Goal: Information Seeking & Learning: Find specific page/section

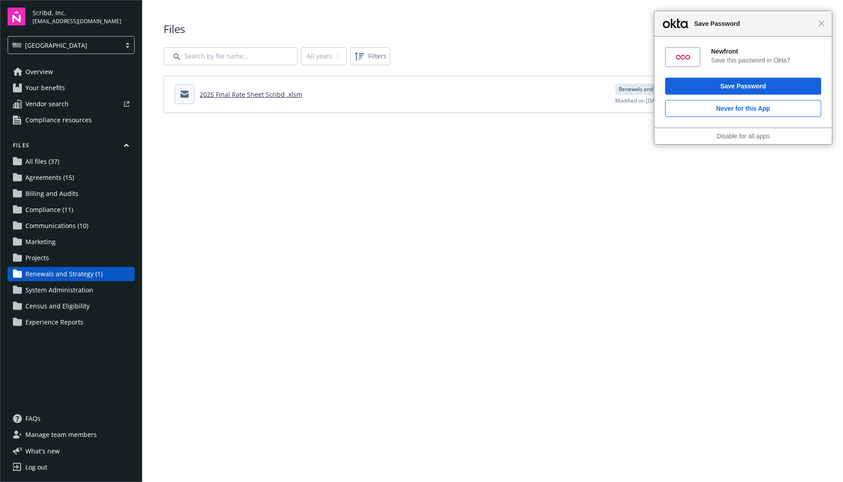
click at [78, 72] on link "Overview" at bounding box center [71, 72] width 127 height 14
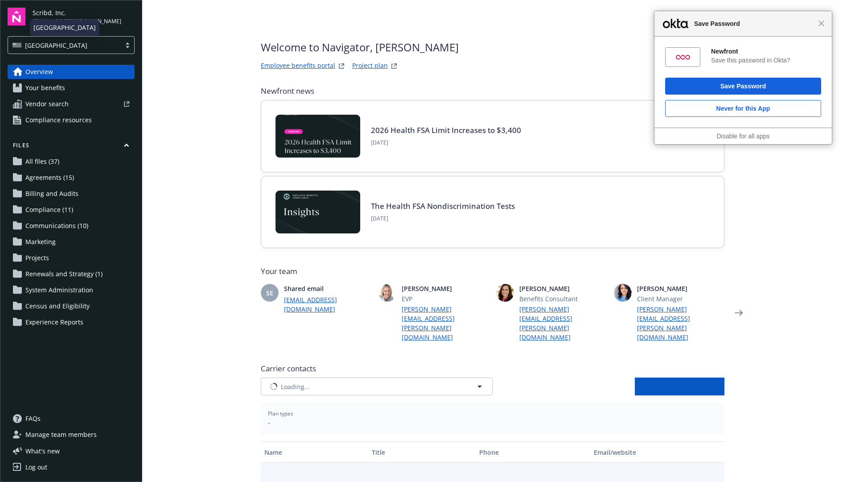
click at [93, 45] on div "[GEOGRAPHIC_DATA]" at bounding box center [64, 45] width 104 height 9
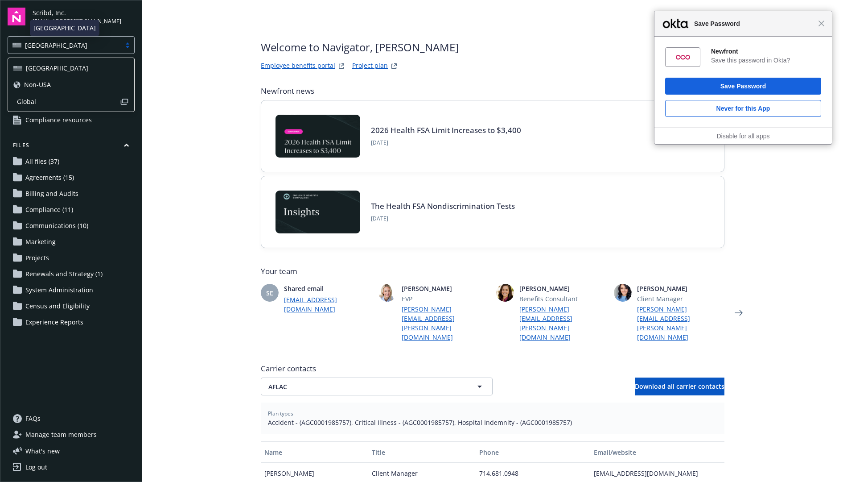
click at [93, 45] on div "[GEOGRAPHIC_DATA]" at bounding box center [64, 45] width 104 height 9
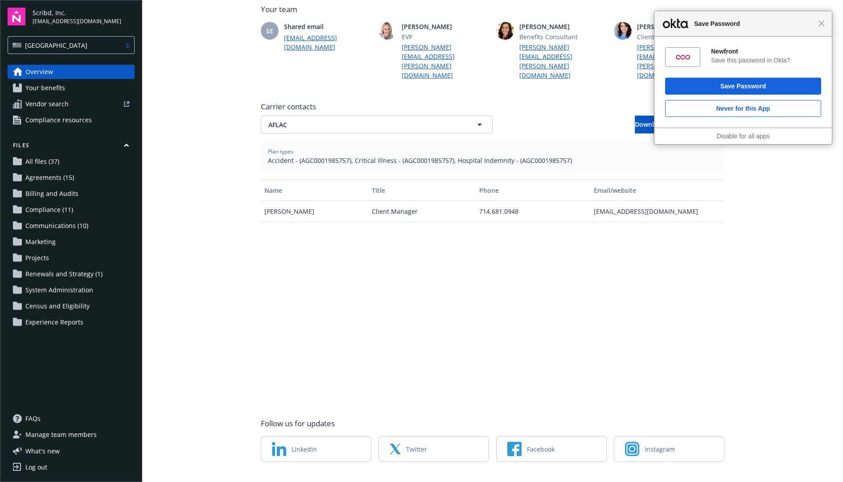
scroll to position [272, 0]
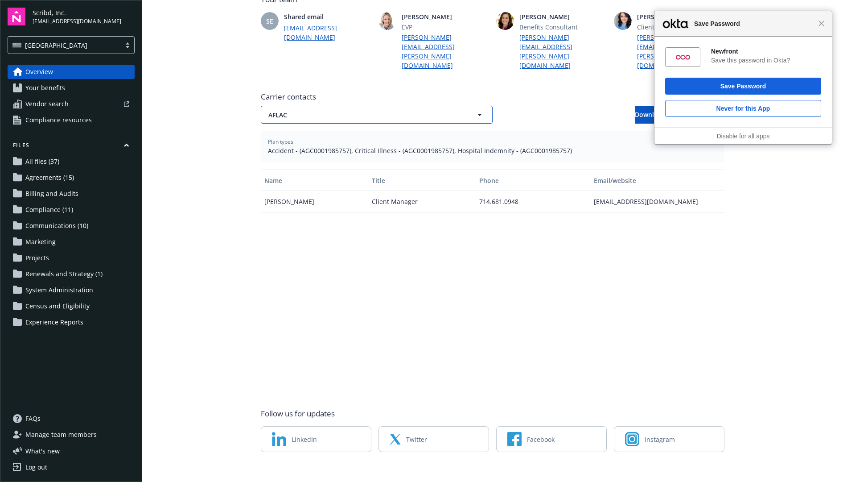
click at [323, 110] on span "AFLAC" at bounding box center [360, 114] width 185 height 9
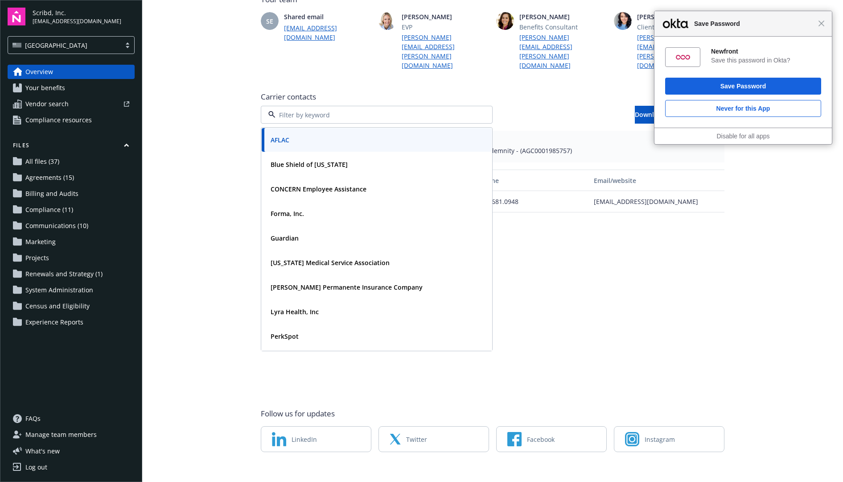
click at [197, 116] on main "Welcome to Navigator , Restine Grace Employee benefits portal Project plan Newf…" at bounding box center [492, 241] width 701 height 482
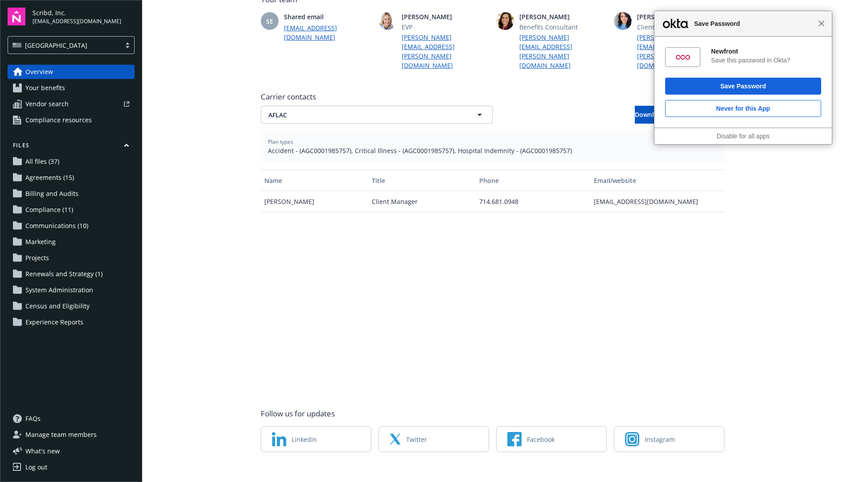
click at [823, 22] on span "Close" at bounding box center [821, 23] width 7 height 7
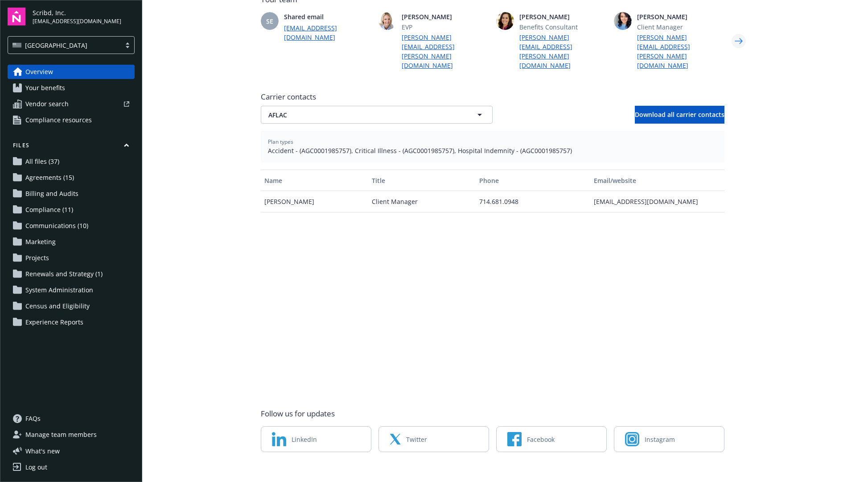
click at [737, 33] on icon "Next" at bounding box center [739, 41] width 14 height 18
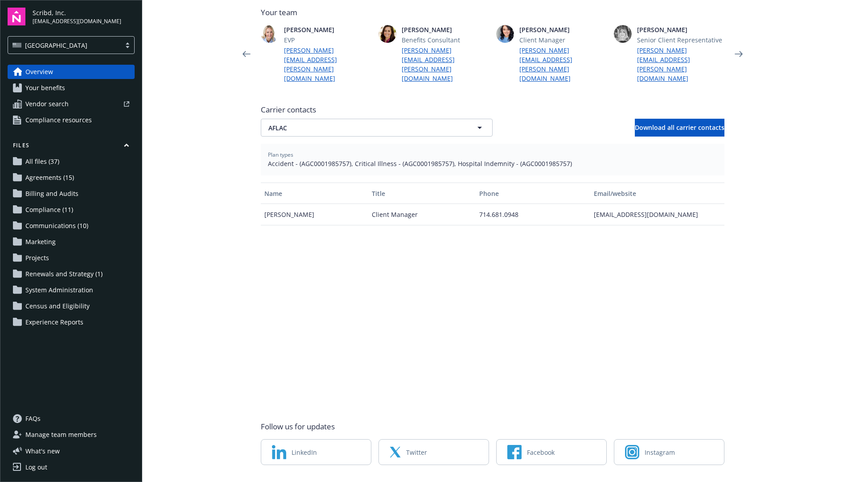
scroll to position [258, 0]
click at [80, 159] on link "All files (37)" at bounding box center [71, 161] width 127 height 14
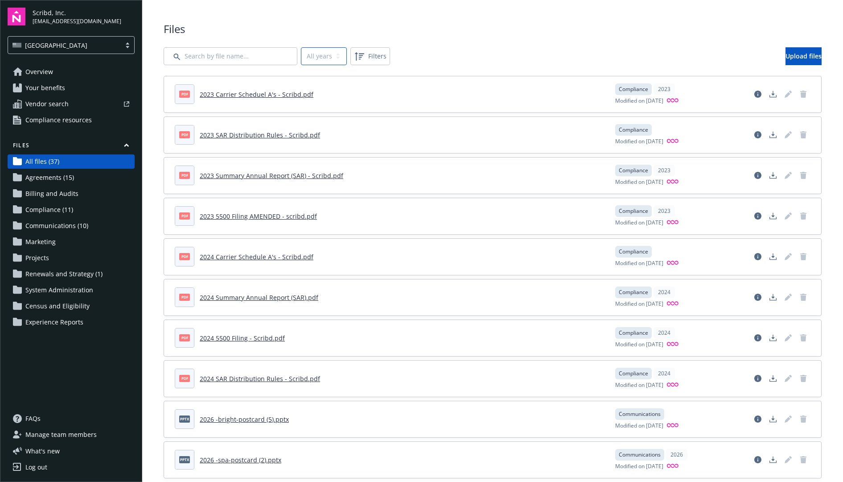
click at [317, 53] on select "All years 2026 2025 2024 2023" at bounding box center [324, 56] width 46 height 18
select select "2026"
click at [301, 47] on select "All years 2026 2025 2024 2023" at bounding box center [324, 56] width 46 height 18
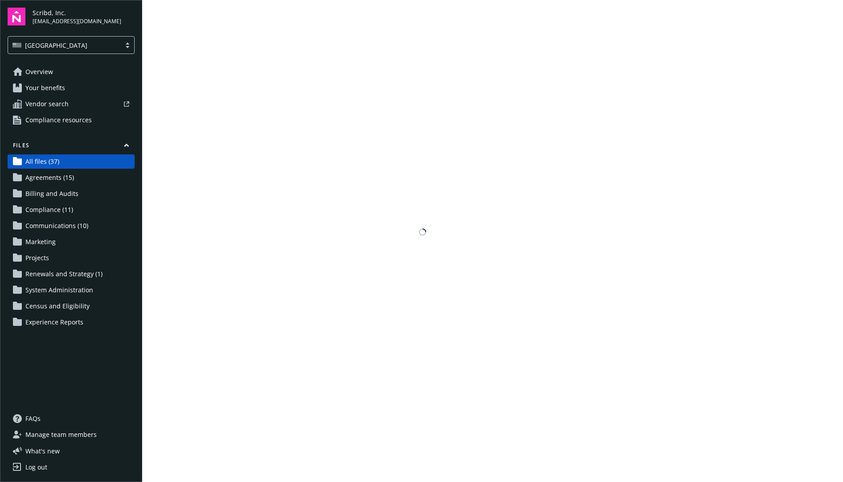
select select "2026"
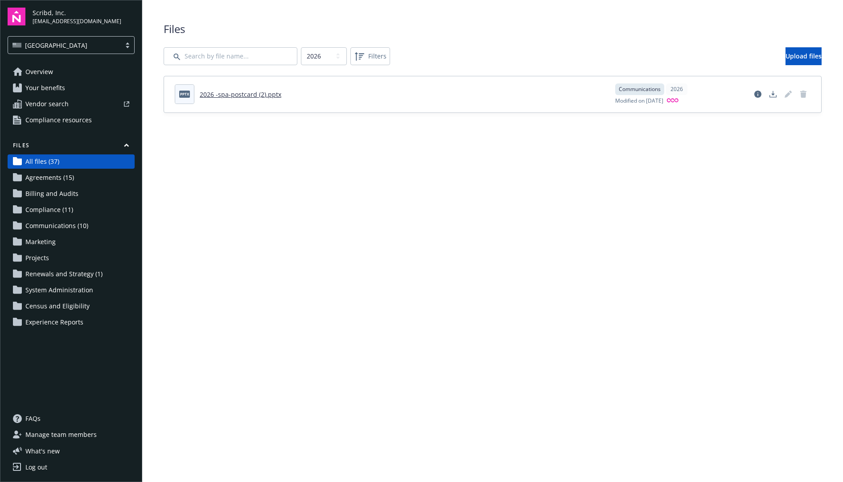
click at [59, 178] on span "Agreements (15)" at bounding box center [49, 177] width 49 height 14
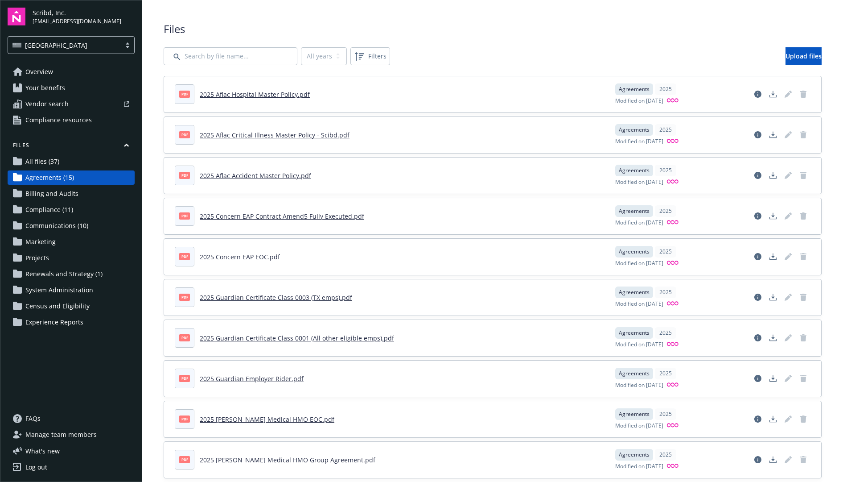
select select
click at [70, 194] on span "Billing and Audits" at bounding box center [51, 193] width 53 height 14
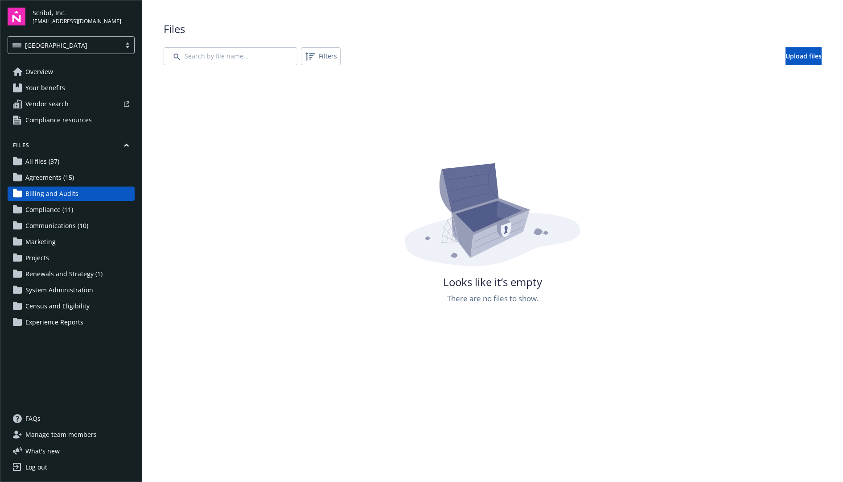
click at [78, 210] on link "Compliance (11)" at bounding box center [71, 209] width 127 height 14
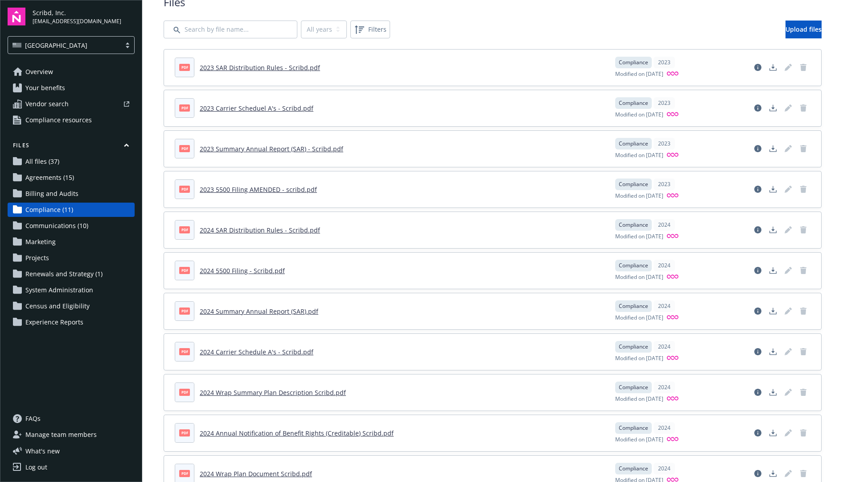
scroll to position [58, 0]
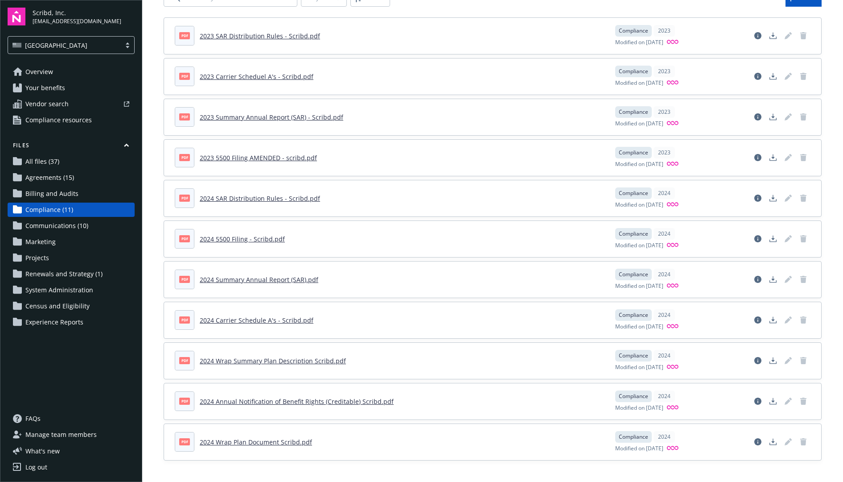
click at [96, 227] on link "Communications (10)" at bounding box center [71, 225] width 127 height 14
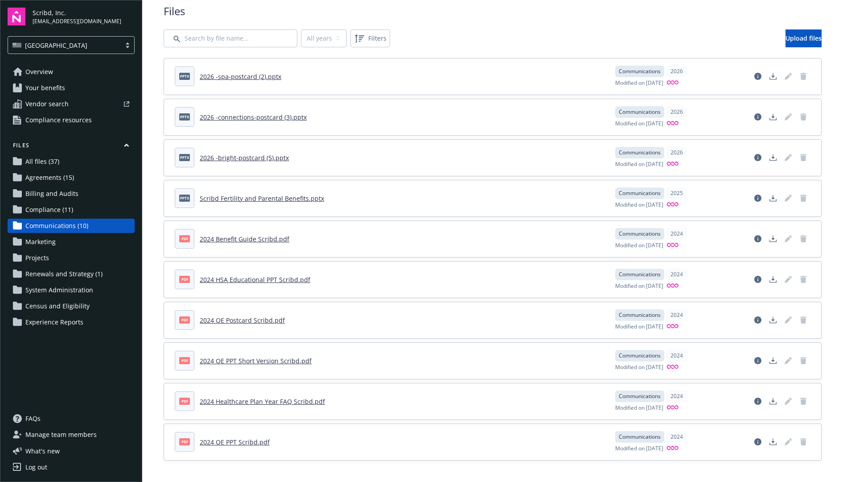
scroll to position [18, 0]
click at [65, 241] on link "Marketing" at bounding box center [71, 242] width 127 height 14
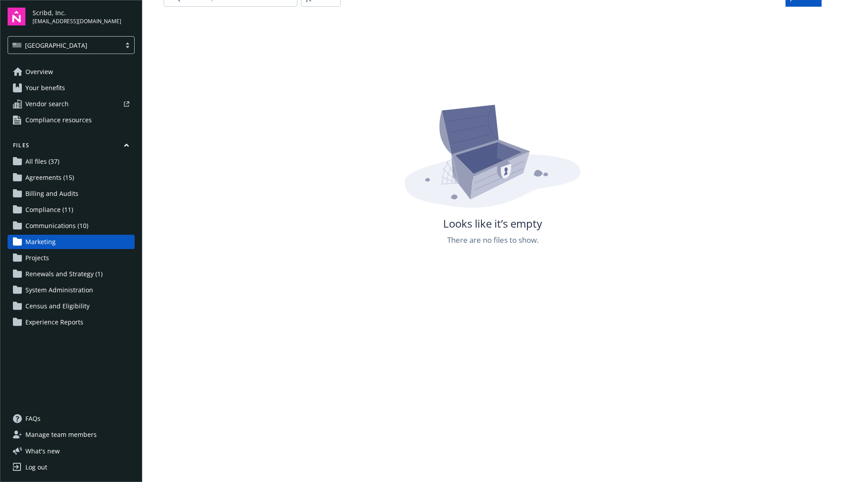
click at [83, 273] on span "Renewals and Strategy (1)" at bounding box center [63, 274] width 77 height 14
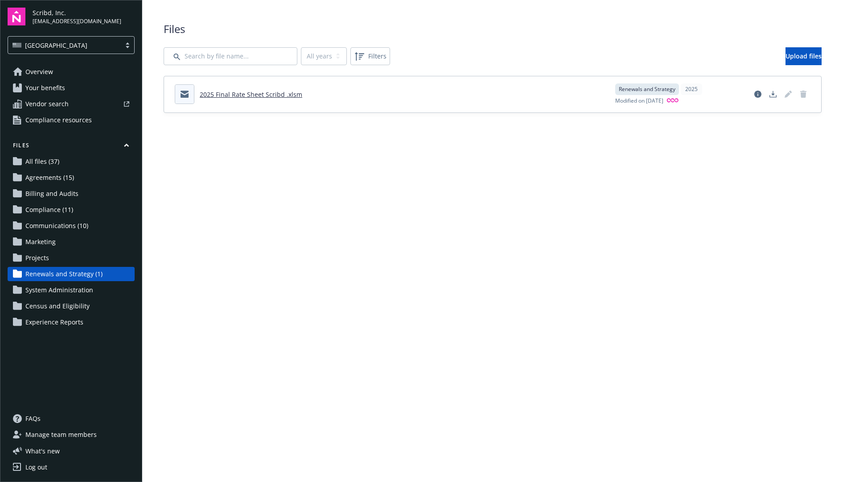
click at [84, 286] on span "System Administration" at bounding box center [59, 290] width 68 height 14
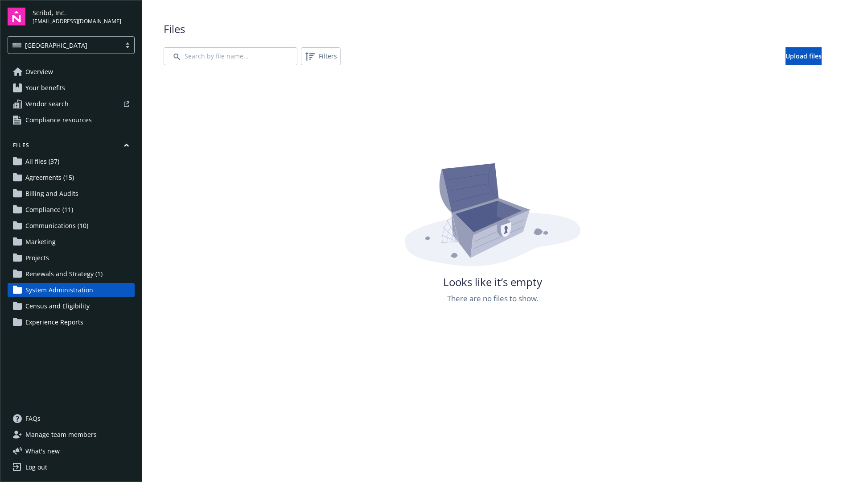
click at [89, 303] on link "Census and Eligibility" at bounding box center [71, 306] width 127 height 14
click at [103, 325] on link "Experience Reports" at bounding box center [71, 322] width 127 height 14
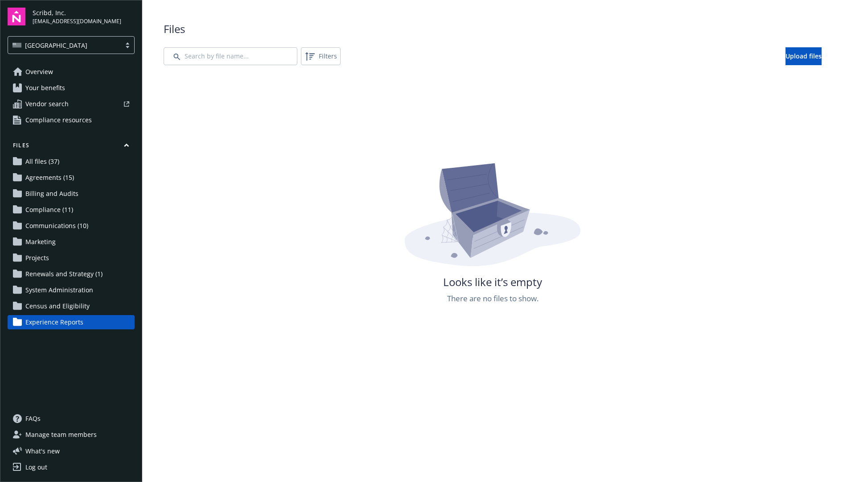
click at [56, 76] on link "Overview" at bounding box center [71, 72] width 127 height 14
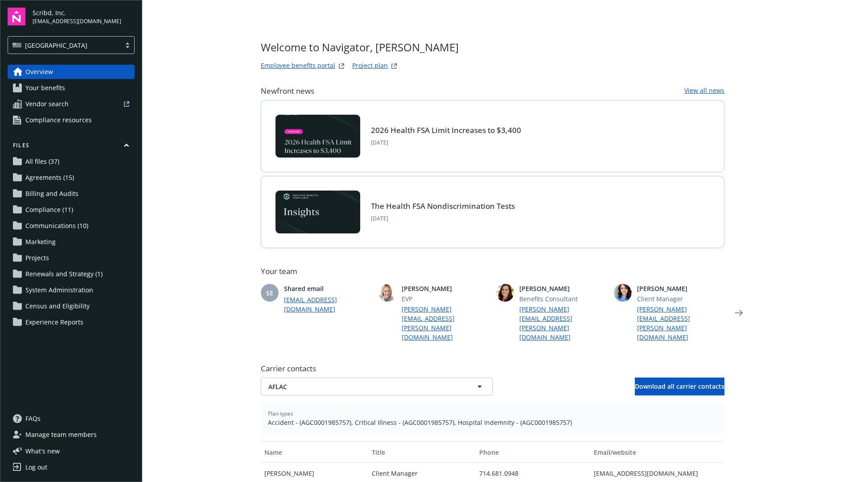
click at [375, 68] on link "Project plan" at bounding box center [370, 66] width 36 height 11
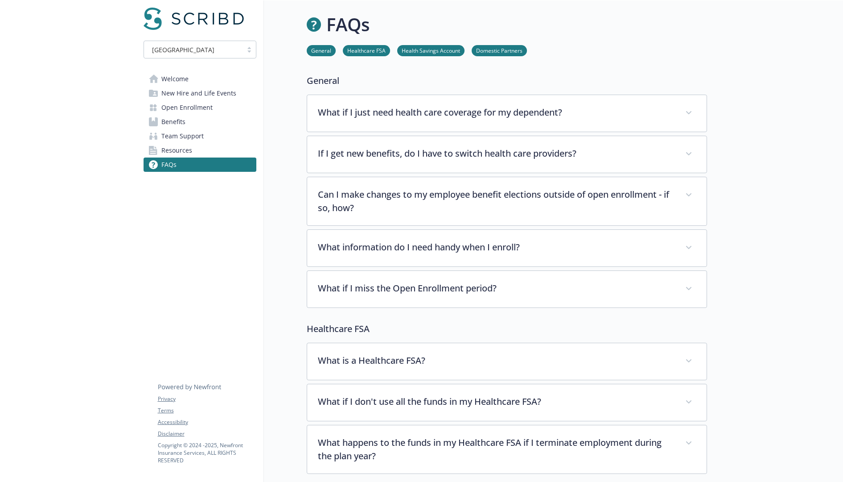
scroll to position [258, 0]
